Goal: Task Accomplishment & Management: Use online tool/utility

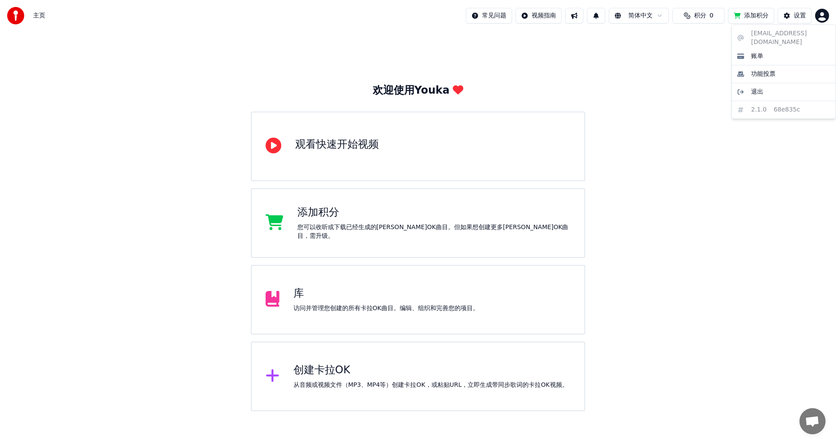
click at [825, 14] on html "主页 常见问题 视频指南 简体中文 积分 0 添加积分 设置 欢迎使用Youka 观看快速开始视频 添加积分 您可以收听或下载已经生成的[PERSON_NAM…" at bounding box center [418, 205] width 836 height 411
click at [793, 34] on div "[EMAIL_ADDRESS][DOMAIN_NAME] 账单 功能投票 退出 2.1.0 68e835c" at bounding box center [783, 71] width 104 height 94
click at [746, 15] on html "主页 常见问题 视频指南 简体中文 积分 0 添加积分 设置 欢迎使用Youka 观看快速开始视频 添加积分 您可以收听或下载已经生成的[PERSON_NAM…" at bounding box center [418, 205] width 836 height 411
click at [755, 16] on button "添加积分" at bounding box center [751, 16] width 46 height 16
click at [680, 17] on button "积分 0" at bounding box center [698, 16] width 52 height 16
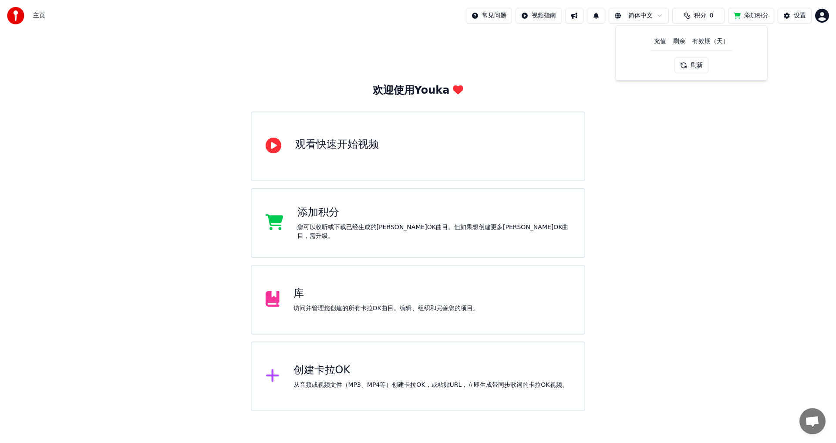
click at [661, 44] on th "充值" at bounding box center [659, 41] width 19 height 17
click at [680, 42] on th "剩余" at bounding box center [678, 41] width 19 height 17
click at [691, 42] on th "有效期（天）" at bounding box center [711, 41] width 44 height 17
click at [695, 42] on th "有效期（天）" at bounding box center [711, 41] width 44 height 17
click at [700, 42] on th "有效期（天）" at bounding box center [711, 41] width 44 height 17
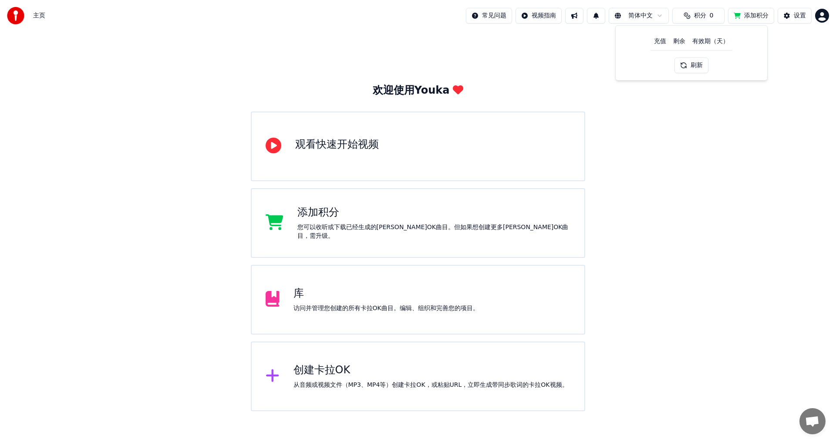
click at [693, 65] on button "刷新" at bounding box center [691, 65] width 34 height 16
click at [660, 172] on div "欢迎使用Youka 观看快速开始视频 添加积分 您可以收听或下载已经生成的[PERSON_NAME]OK曲目。但如果想创建更多[PERSON_NAME]OK曲…" at bounding box center [418, 221] width 836 height 380
click at [365, 363] on div "创建卡拉OK" at bounding box center [430, 370] width 275 height 14
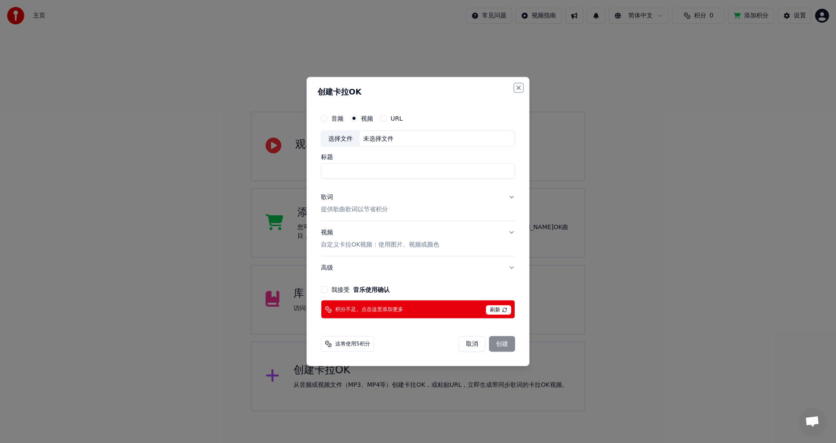
click at [517, 86] on button "Close" at bounding box center [518, 87] width 7 height 7
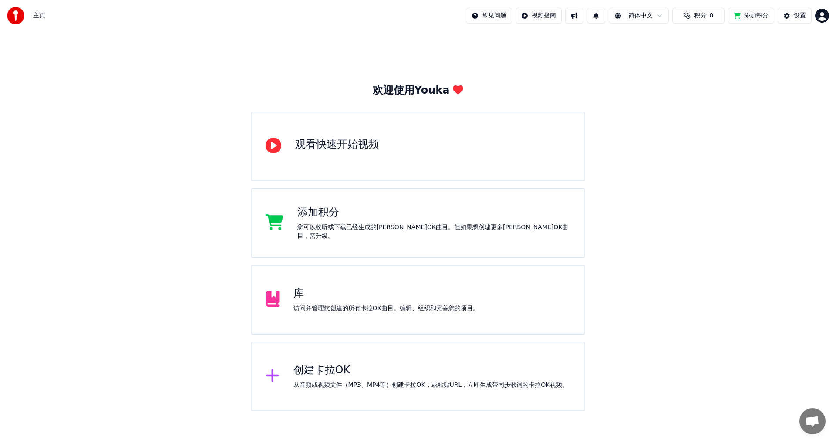
click at [824, 19] on html "主页 常见问题 视频指南 简体中文 积分 0 添加积分 设置 欢迎使用Youka 观看快速开始视频 添加积分 您可以收听或下载已经生成的[PERSON_NAM…" at bounding box center [418, 205] width 836 height 411
click at [787, 67] on div "功能投票" at bounding box center [783, 74] width 100 height 14
click at [390, 320] on div "库 访问并管理您创建的所有[PERSON_NAME]OK曲目。编辑、组织和完善您的项目。" at bounding box center [418, 300] width 334 height 70
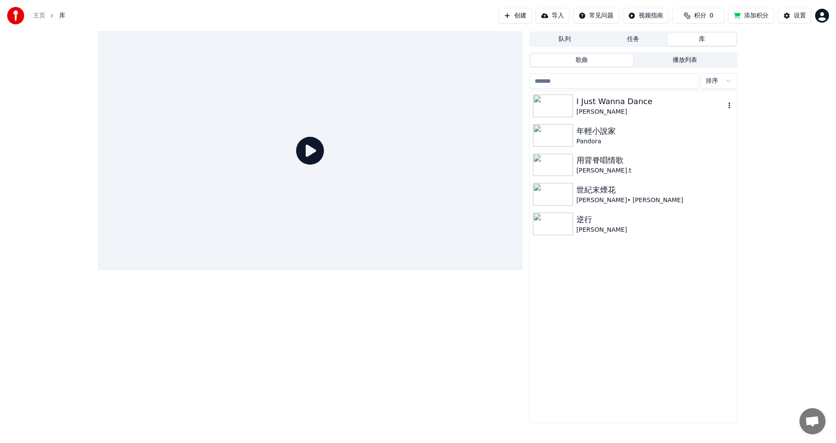
click at [600, 108] on div "[PERSON_NAME]" at bounding box center [650, 112] width 148 height 9
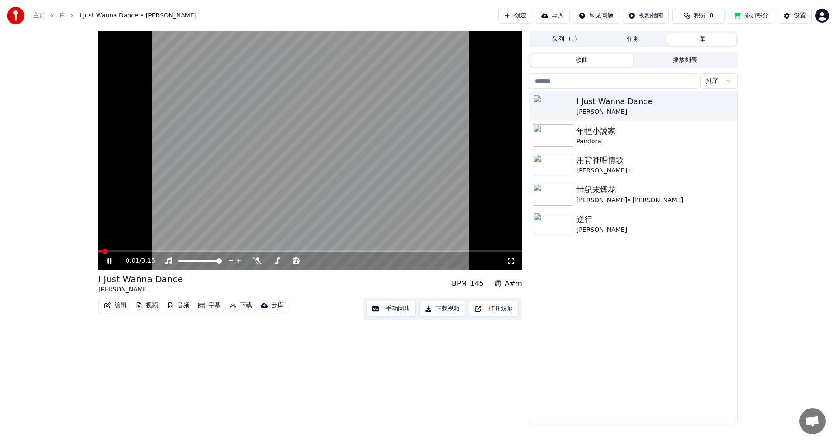
click at [111, 262] on icon at bounding box center [109, 260] width 4 height 5
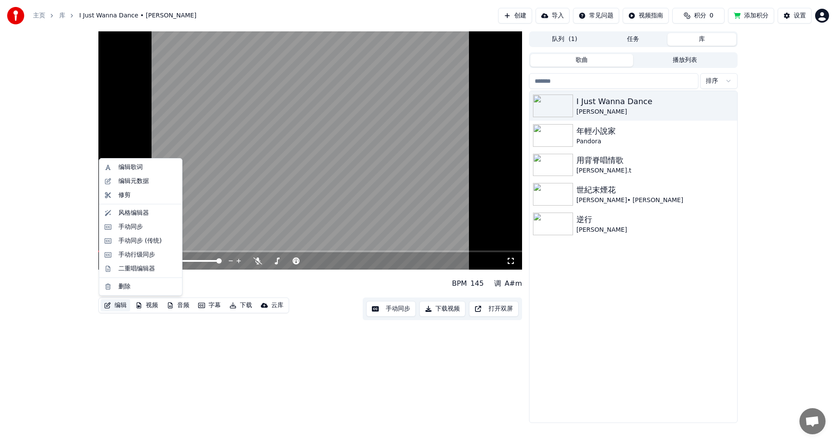
click at [119, 305] on button "编辑" at bounding box center [116, 305] width 30 height 12
click at [143, 171] on div "编辑歌词" at bounding box center [147, 167] width 58 height 9
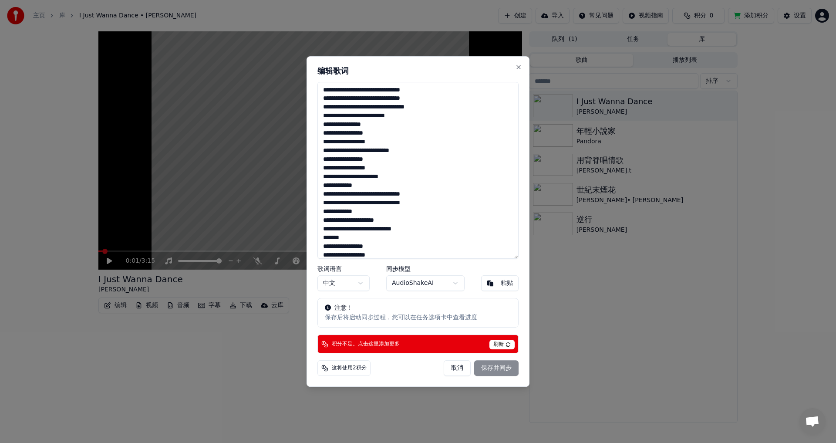
click at [455, 370] on button "取消" at bounding box center [457, 368] width 27 height 16
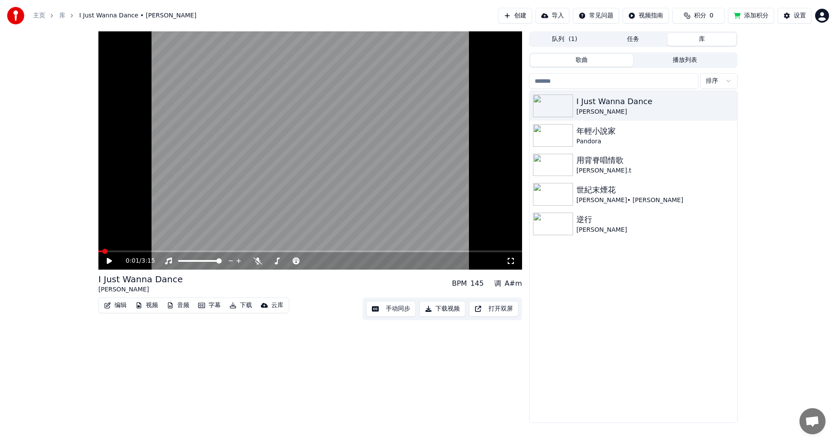
click at [125, 251] on span at bounding box center [310, 251] width 424 height 2
click at [144, 251] on span at bounding box center [310, 251] width 424 height 2
click at [160, 250] on span at bounding box center [310, 251] width 424 height 2
click at [175, 180] on video at bounding box center [310, 150] width 424 height 238
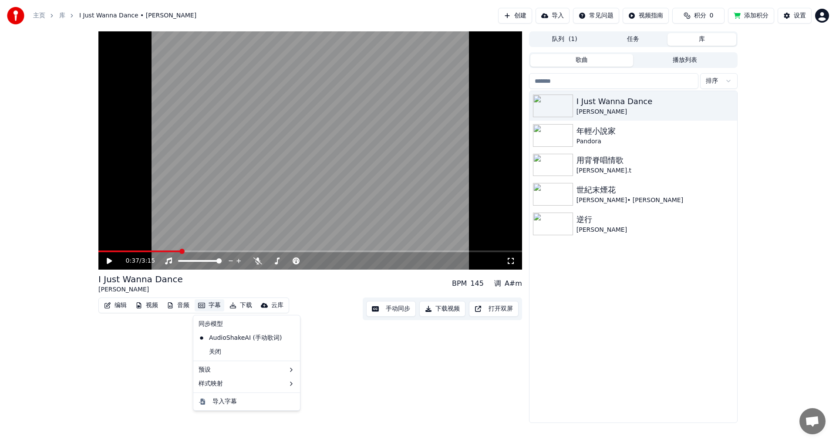
click at [203, 306] on icon "button" at bounding box center [201, 305] width 7 height 5
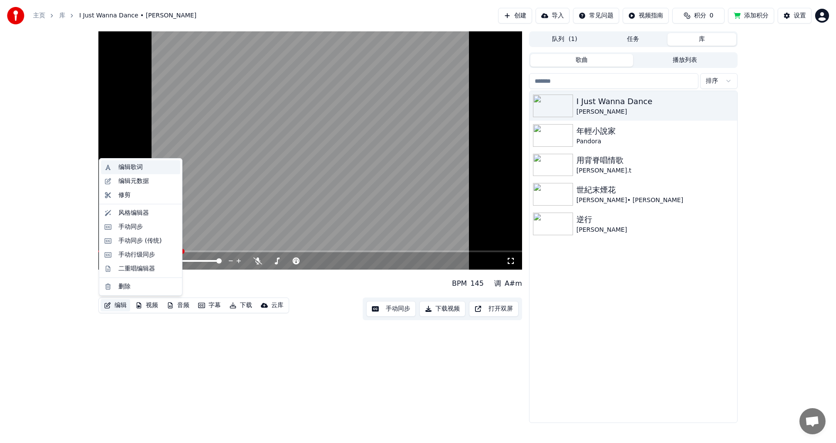
click at [128, 171] on div "编辑歌词" at bounding box center [130, 167] width 24 height 9
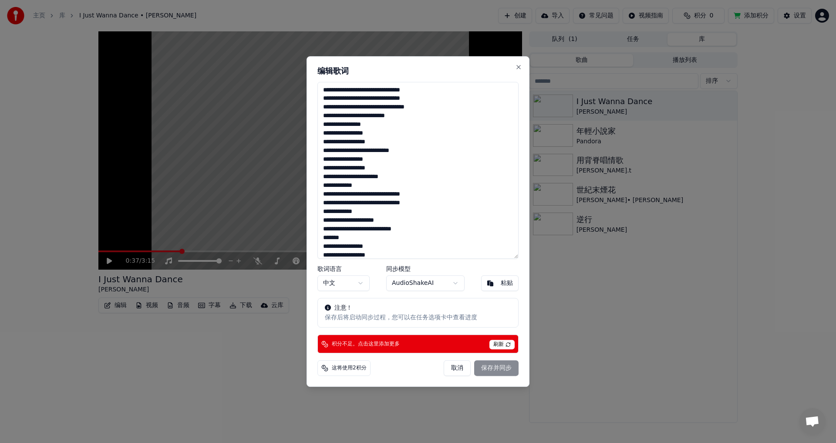
click at [454, 368] on button "取消" at bounding box center [457, 368] width 27 height 16
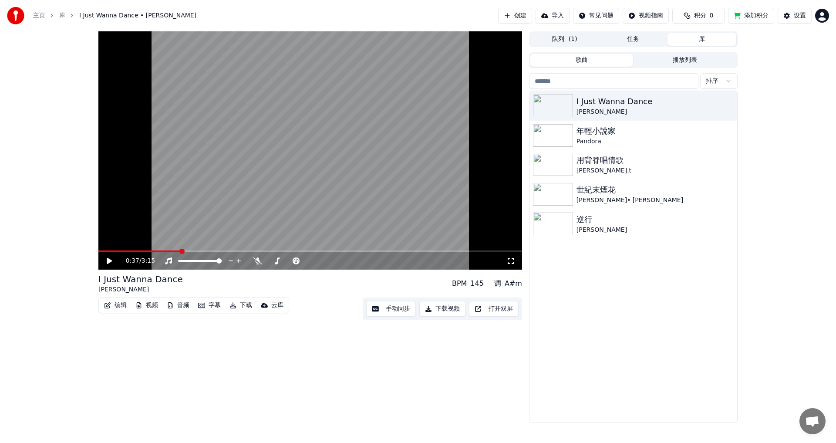
click at [498, 16] on button "创建" at bounding box center [515, 16] width 34 height 16
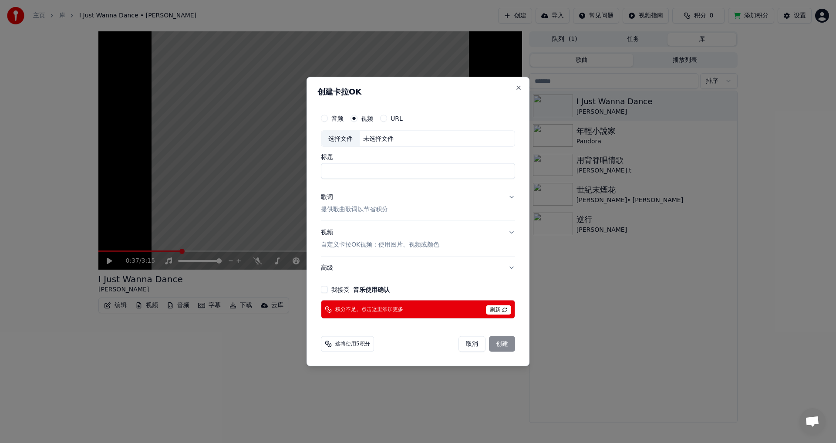
click at [352, 347] on span "这将使用5积分" at bounding box center [352, 343] width 35 height 7
click at [352, 341] on span "这将使用5积分" at bounding box center [352, 343] width 35 height 7
click at [501, 345] on div "取消 创建" at bounding box center [486, 344] width 57 height 16
click at [480, 347] on button "取消" at bounding box center [471, 344] width 27 height 16
